Goal: Information Seeking & Learning: Learn about a topic

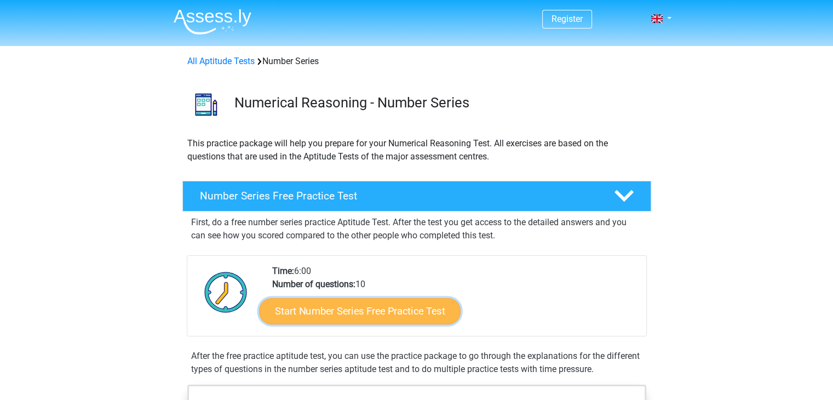
click at [377, 310] on link "Start Number Series Free Practice Test" at bounding box center [360, 311] width 202 height 26
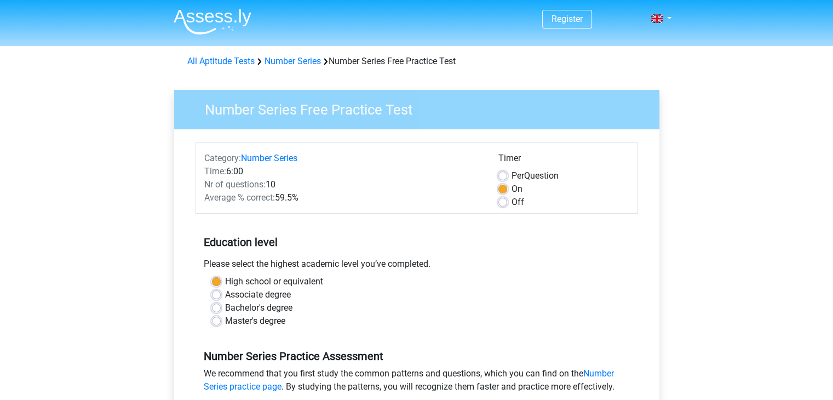
click at [274, 307] on label "Bachelor's degree" at bounding box center [258, 307] width 67 height 13
click at [221, 307] on input "Bachelor's degree" at bounding box center [216, 306] width 9 height 11
radio input "true"
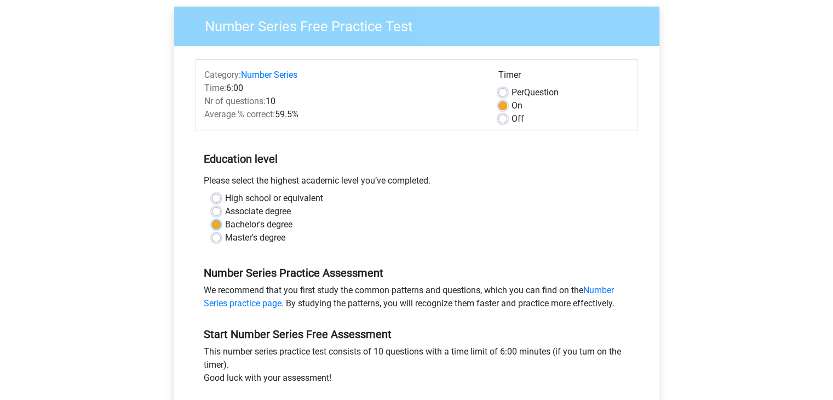
scroll to position [164, 0]
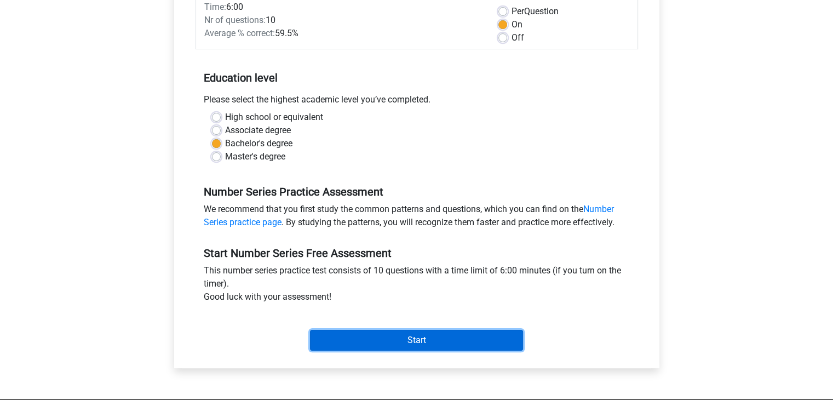
click at [382, 335] on input "Start" at bounding box center [416, 340] width 213 height 21
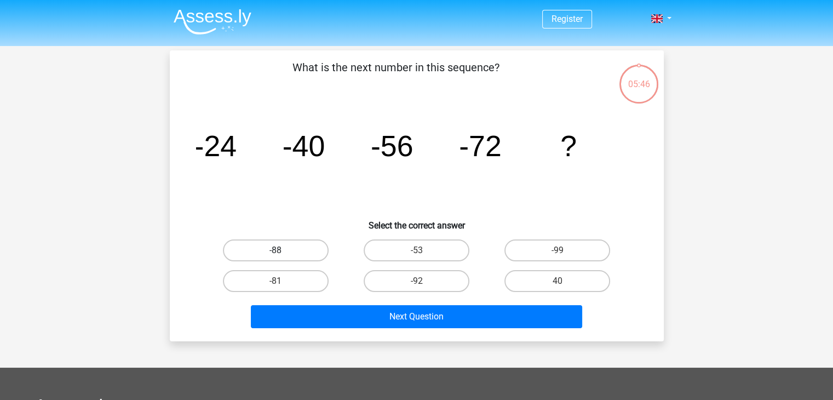
click at [291, 247] on label "-88" at bounding box center [276, 250] width 106 height 22
click at [283, 250] on input "-88" at bounding box center [279, 253] width 7 height 7
radio input "true"
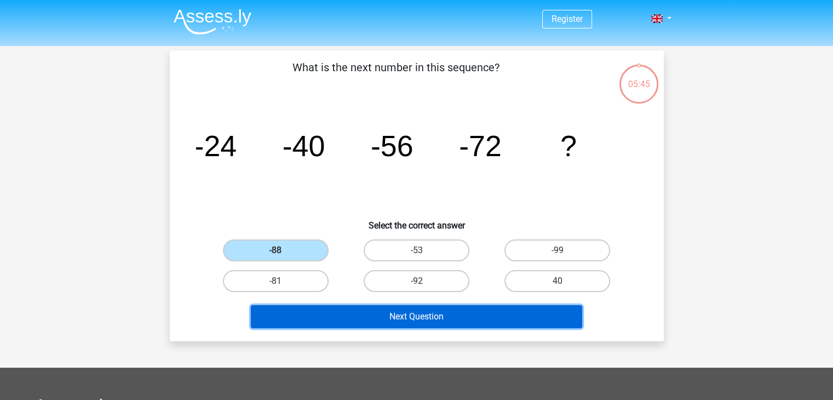
click at [411, 314] on button "Next Question" at bounding box center [416, 316] width 331 height 23
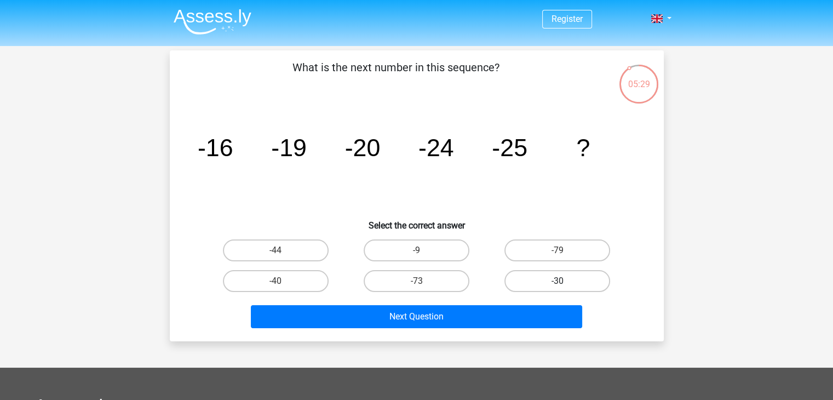
click at [556, 275] on label "-30" at bounding box center [558, 281] width 106 height 22
click at [558, 281] on input "-30" at bounding box center [561, 284] width 7 height 7
radio input "true"
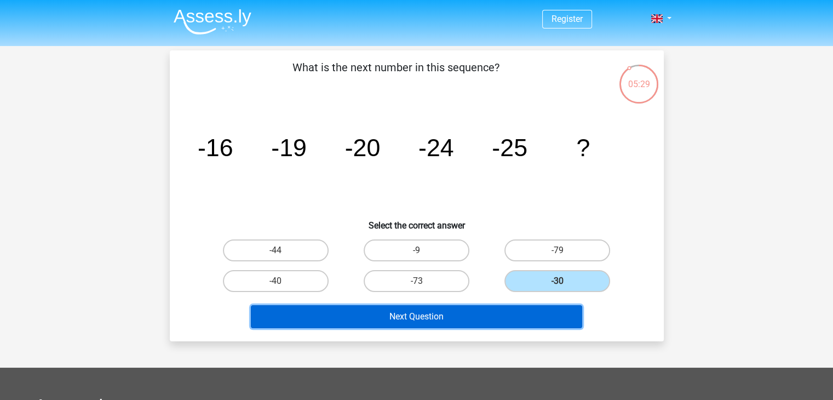
click at [547, 314] on button "Next Question" at bounding box center [416, 316] width 331 height 23
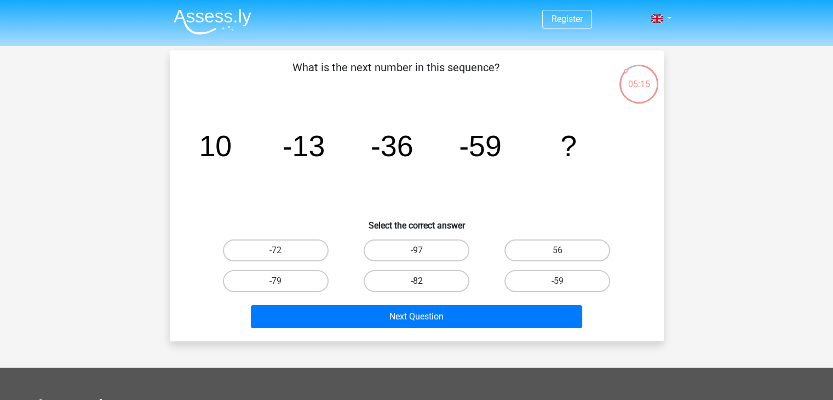
click at [405, 285] on label "-82" at bounding box center [417, 281] width 106 height 22
click at [416, 285] on input "-82" at bounding box center [419, 284] width 7 height 7
radio input "true"
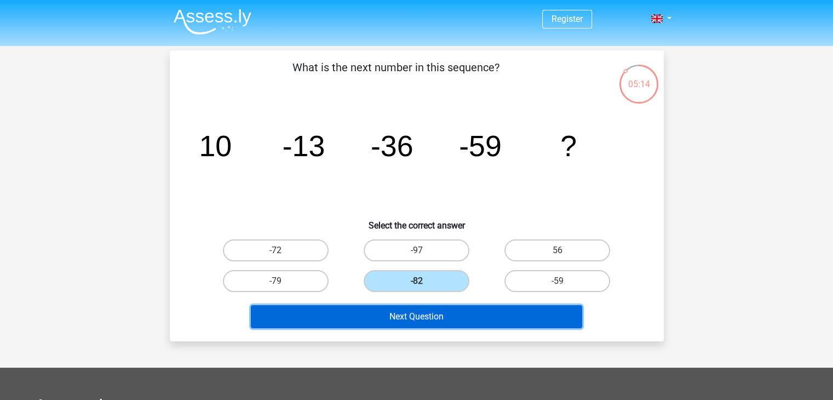
click at [416, 319] on button "Next Question" at bounding box center [416, 316] width 331 height 23
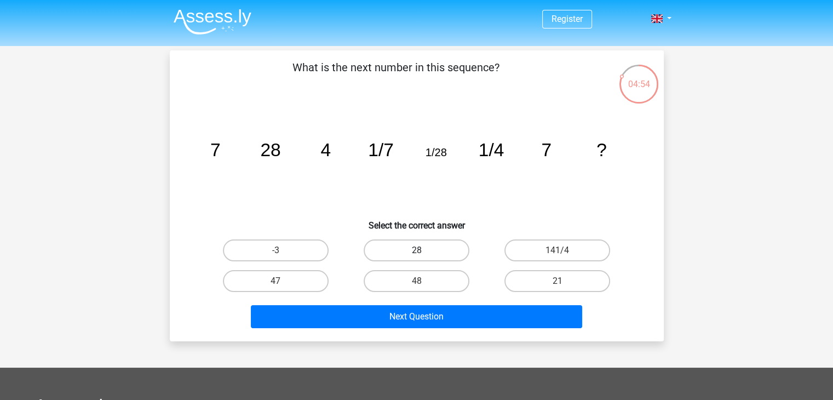
click at [451, 248] on label "28" at bounding box center [417, 250] width 106 height 22
click at [424, 250] on input "28" at bounding box center [419, 253] width 7 height 7
radio input "true"
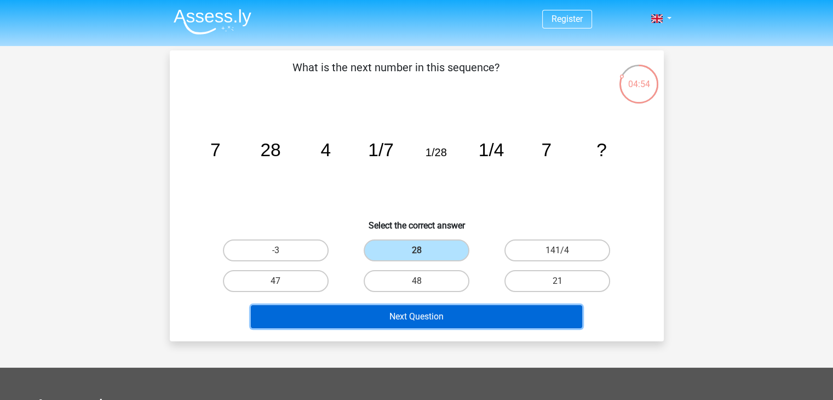
click at [444, 312] on button "Next Question" at bounding box center [416, 316] width 331 height 23
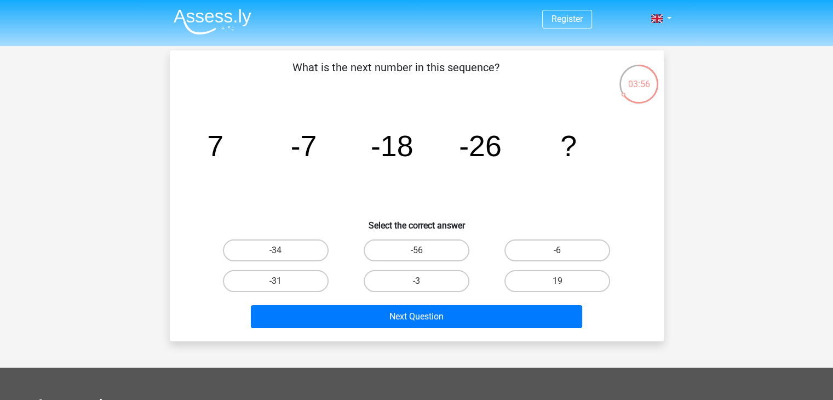
click at [282, 283] on input "-31" at bounding box center [279, 284] width 7 height 7
radio input "true"
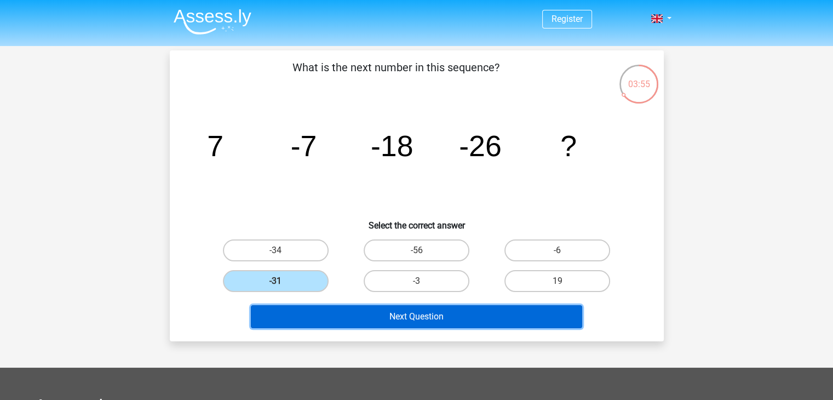
click at [355, 318] on button "Next Question" at bounding box center [416, 316] width 331 height 23
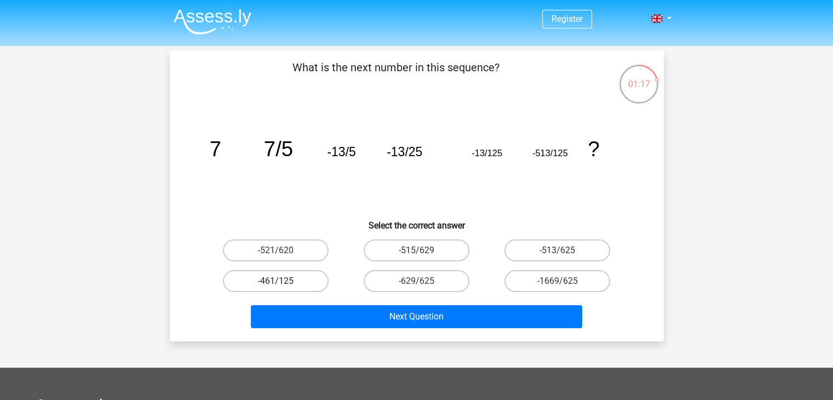
click at [300, 290] on label "-461/125" at bounding box center [276, 281] width 106 height 22
click at [283, 288] on input "-461/125" at bounding box center [279, 284] width 7 height 7
radio input "true"
click at [448, 283] on label "-629/625" at bounding box center [417, 281] width 106 height 22
click at [424, 283] on input "-629/625" at bounding box center [419, 284] width 7 height 7
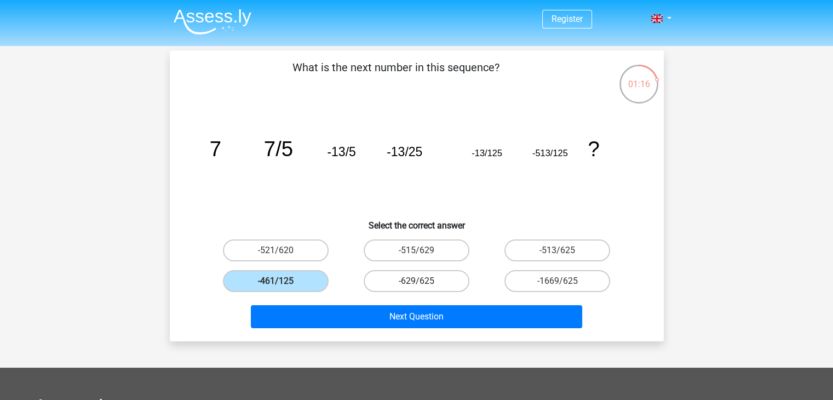
radio input "true"
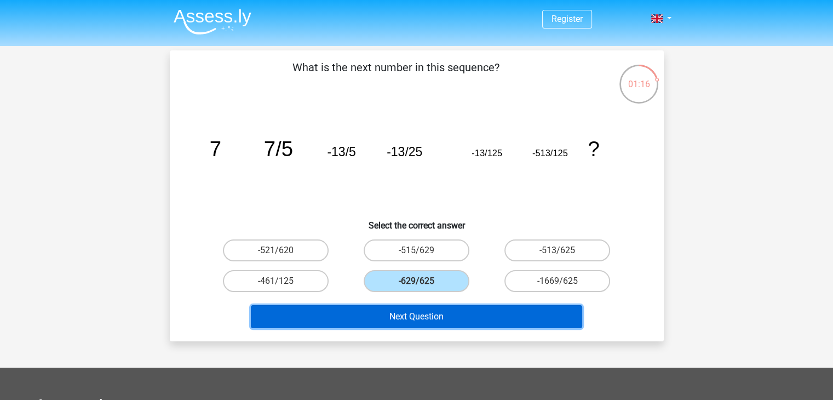
click at [445, 325] on button "Next Question" at bounding box center [416, 316] width 331 height 23
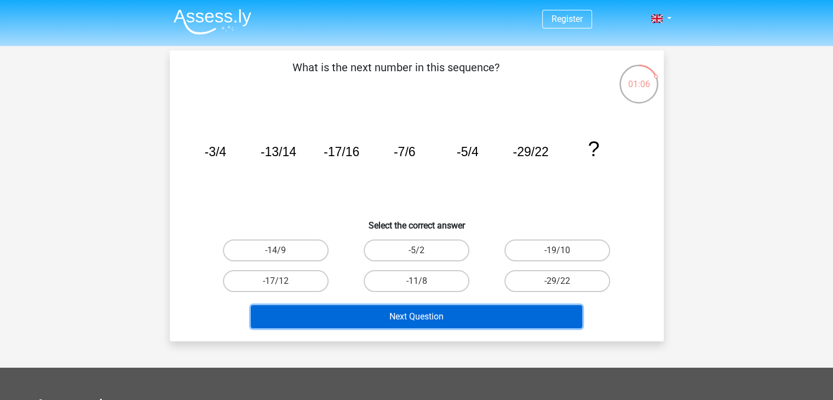
click at [553, 317] on button "Next Question" at bounding box center [416, 316] width 331 height 23
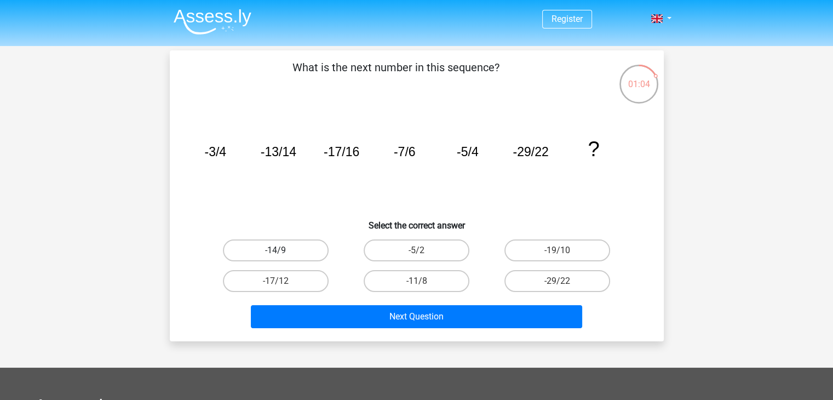
click at [287, 254] on label "-14/9" at bounding box center [276, 250] width 106 height 22
click at [283, 254] on input "-14/9" at bounding box center [279, 253] width 7 height 7
radio input "true"
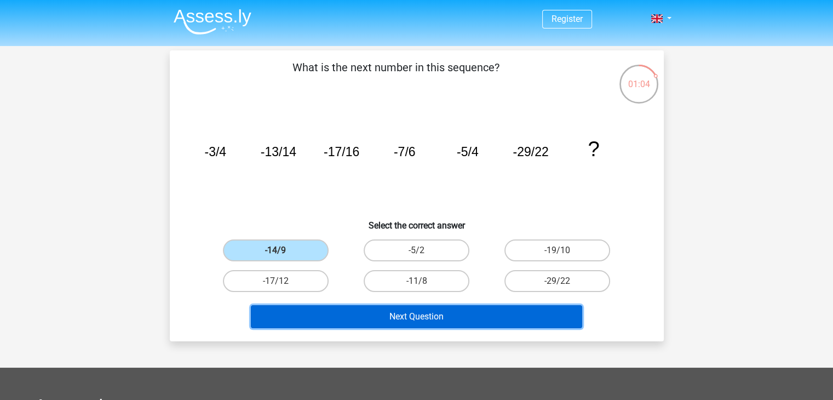
click at [388, 321] on button "Next Question" at bounding box center [416, 316] width 331 height 23
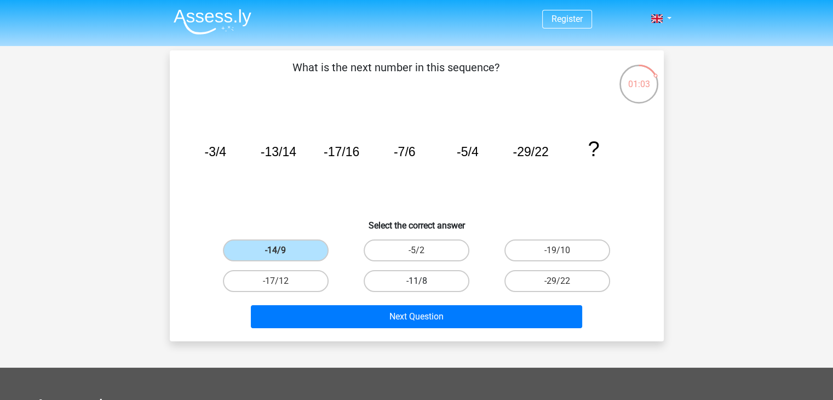
click at [394, 282] on label "-11/8" at bounding box center [417, 281] width 106 height 22
click at [416, 282] on input "-11/8" at bounding box center [419, 284] width 7 height 7
radio input "true"
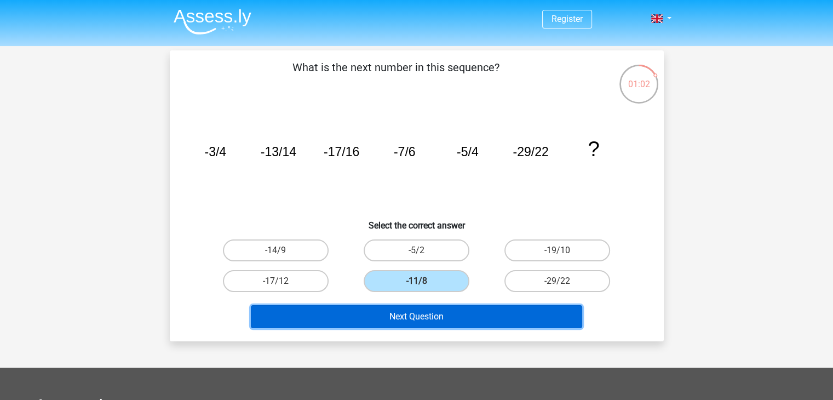
click at [394, 312] on button "Next Question" at bounding box center [416, 316] width 331 height 23
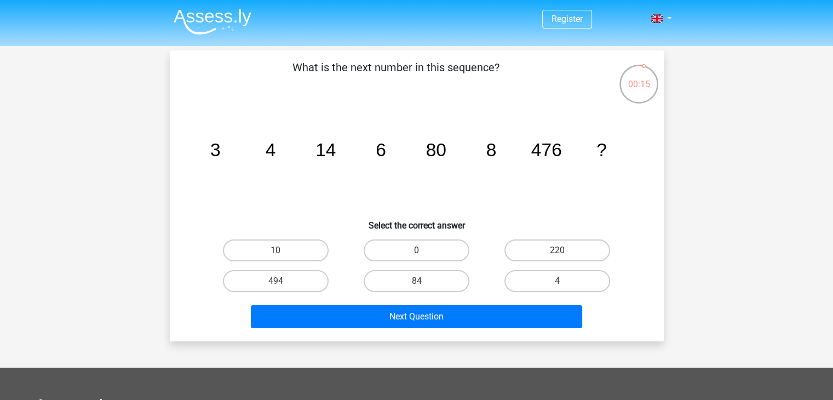
drag, startPoint x: 422, startPoint y: 277, endPoint x: 436, endPoint y: 294, distance: 21.8
click at [423, 277] on label "84" at bounding box center [417, 281] width 106 height 22
click at [423, 281] on input "84" at bounding box center [419, 284] width 7 height 7
radio input "true"
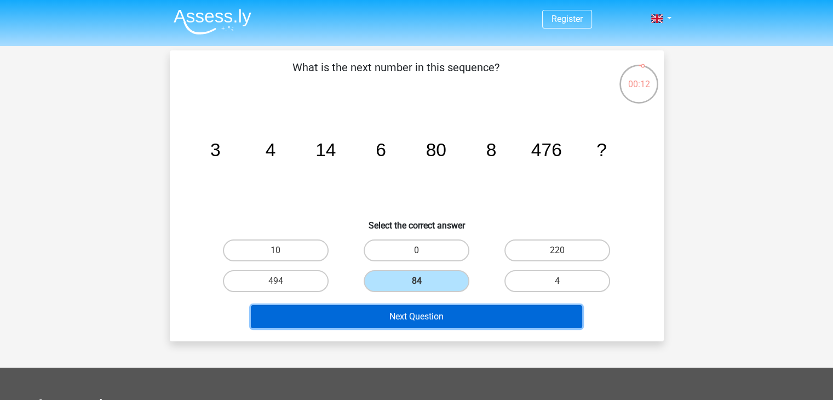
click at [427, 318] on button "Next Question" at bounding box center [416, 316] width 331 height 23
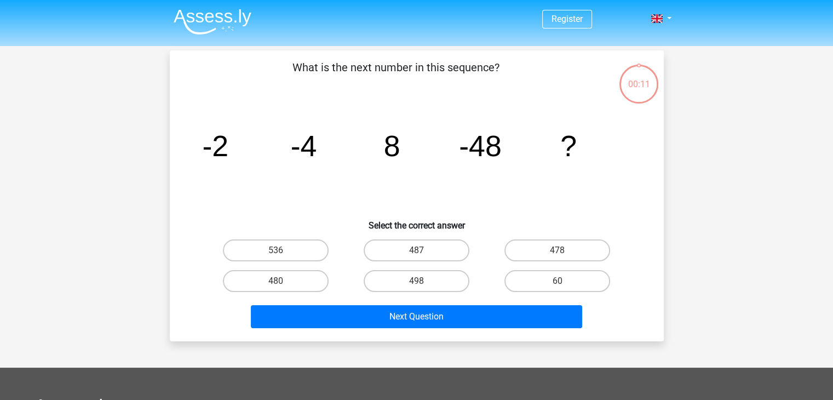
scroll to position [50, 0]
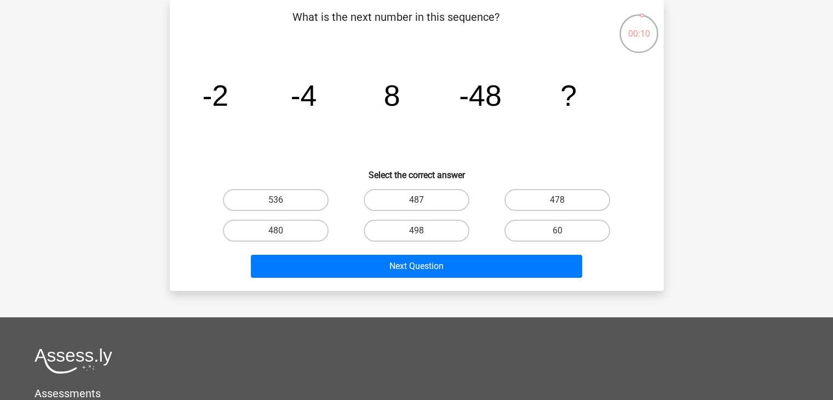
click at [434, 279] on div "Next Question" at bounding box center [416, 268] width 423 height 27
click at [419, 229] on label "498" at bounding box center [417, 231] width 106 height 22
click at [419, 231] on input "498" at bounding box center [419, 234] width 7 height 7
radio input "true"
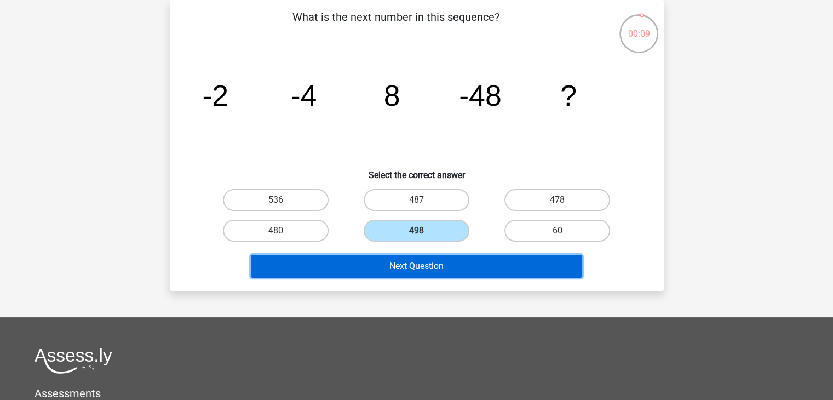
click at [425, 260] on button "Next Question" at bounding box center [416, 266] width 331 height 23
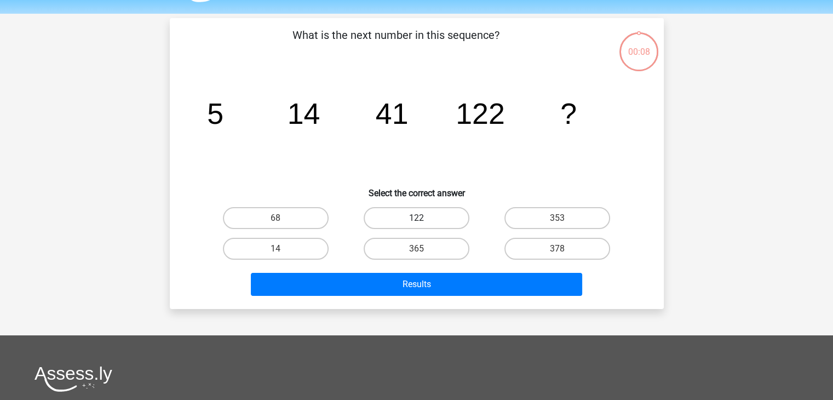
scroll to position [0, 0]
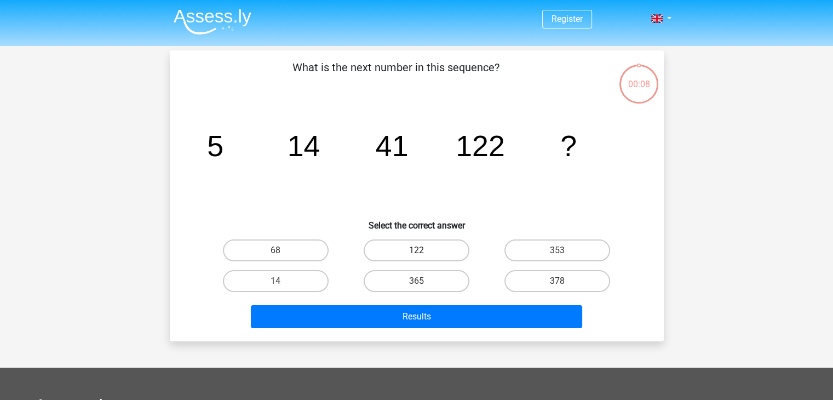
click at [446, 254] on label "122" at bounding box center [417, 250] width 106 height 22
click at [424, 254] on input "122" at bounding box center [419, 253] width 7 height 7
radio input "true"
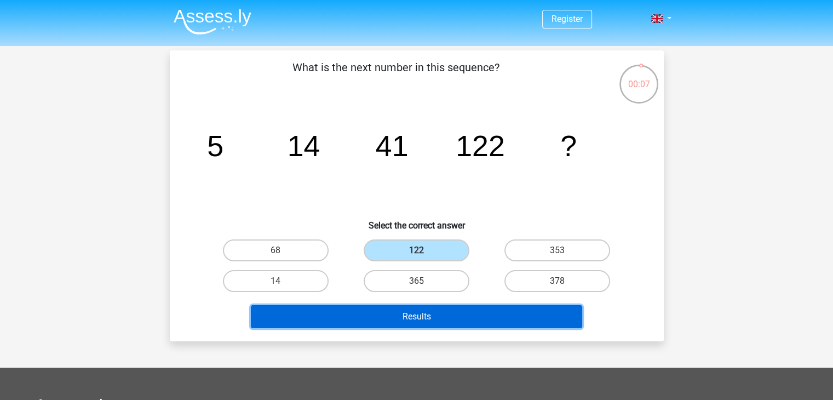
click at [454, 313] on button "Results" at bounding box center [416, 316] width 331 height 23
